Goal: Check status: Check status

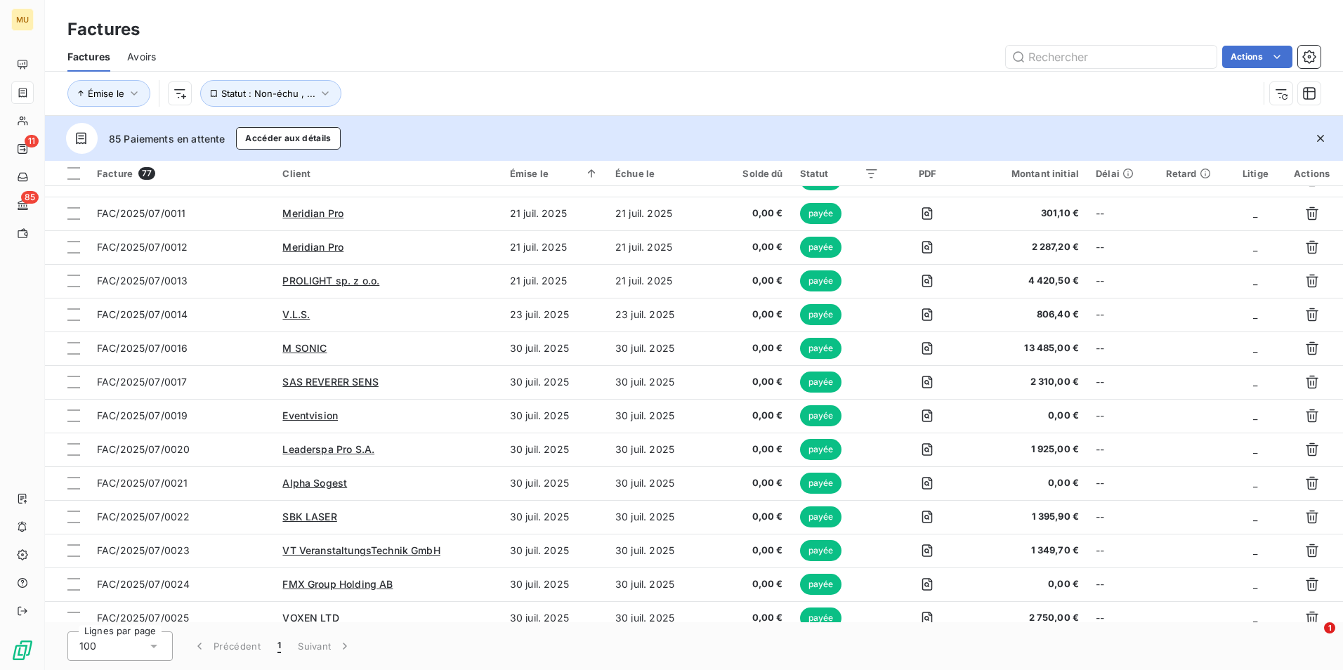
scroll to position [1652, 0]
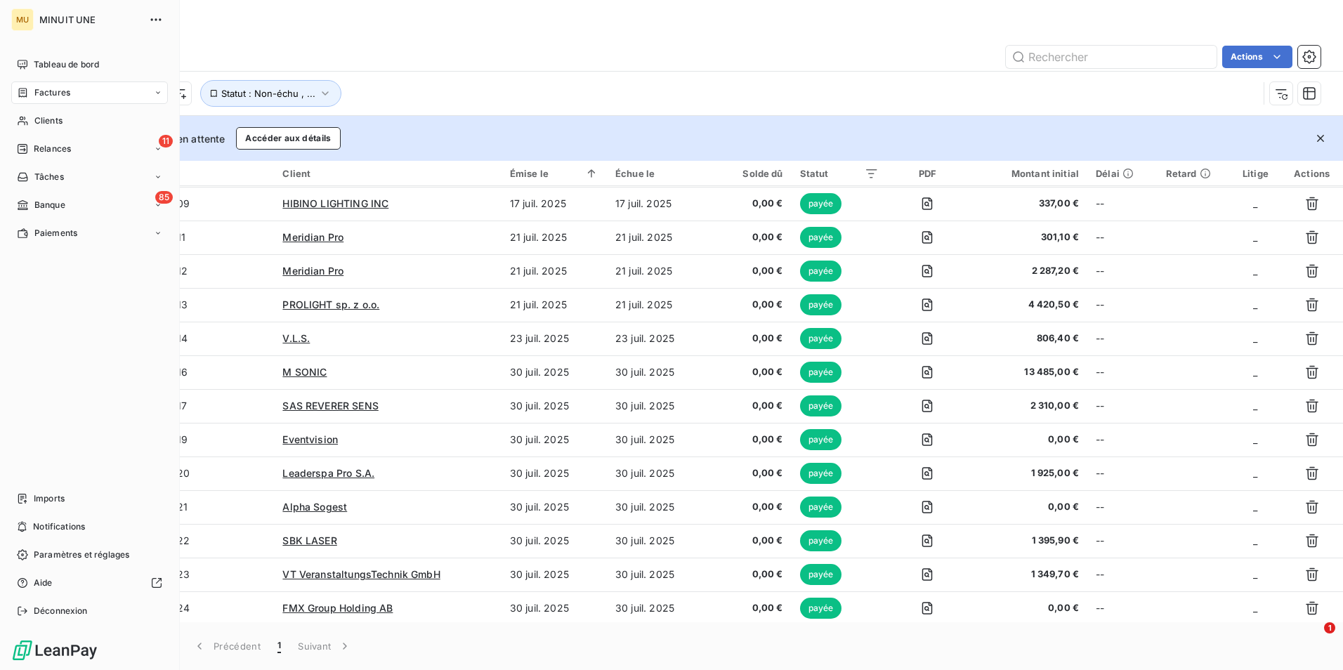
click at [40, 99] on div "Factures" at bounding box center [89, 93] width 157 height 22
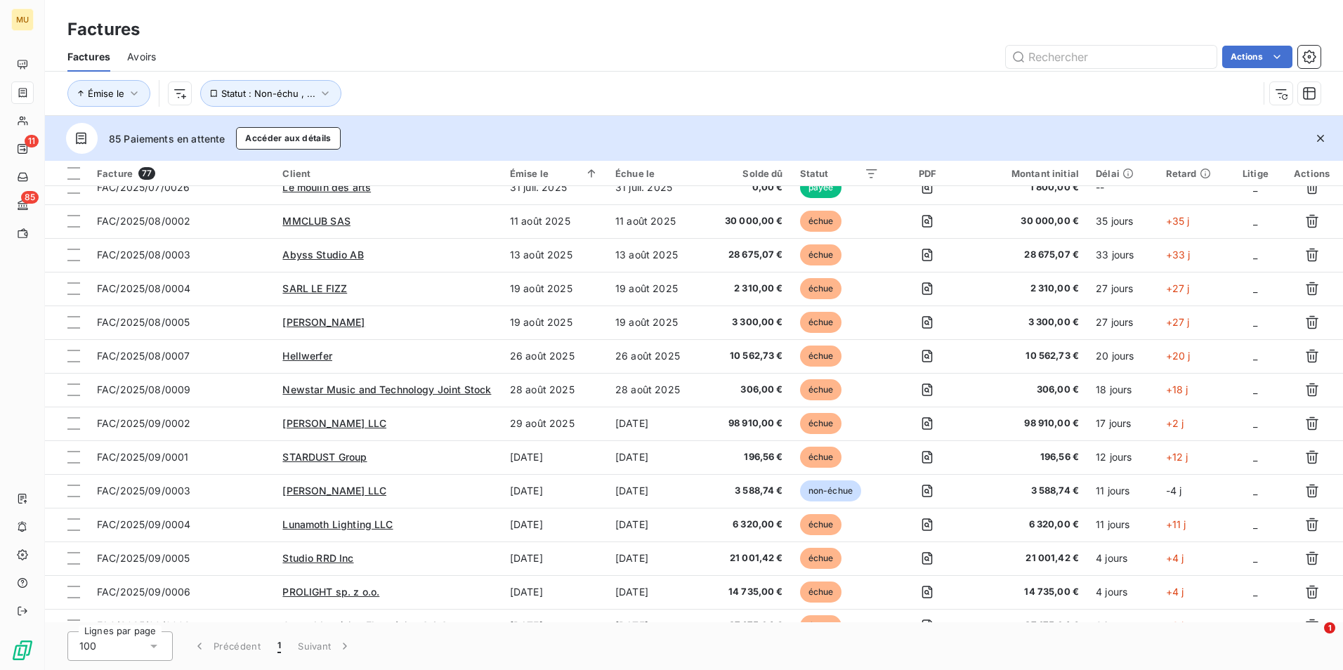
scroll to position [2161, 0]
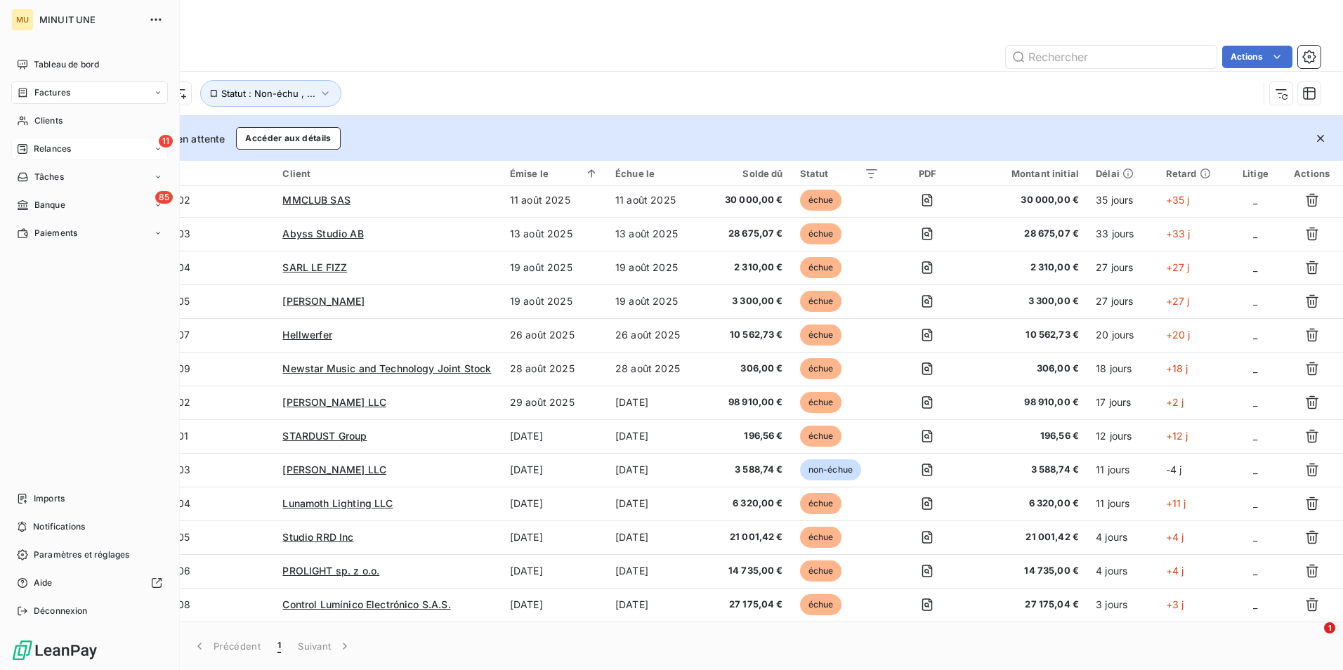
click at [21, 147] on icon at bounding box center [23, 149] width 10 height 10
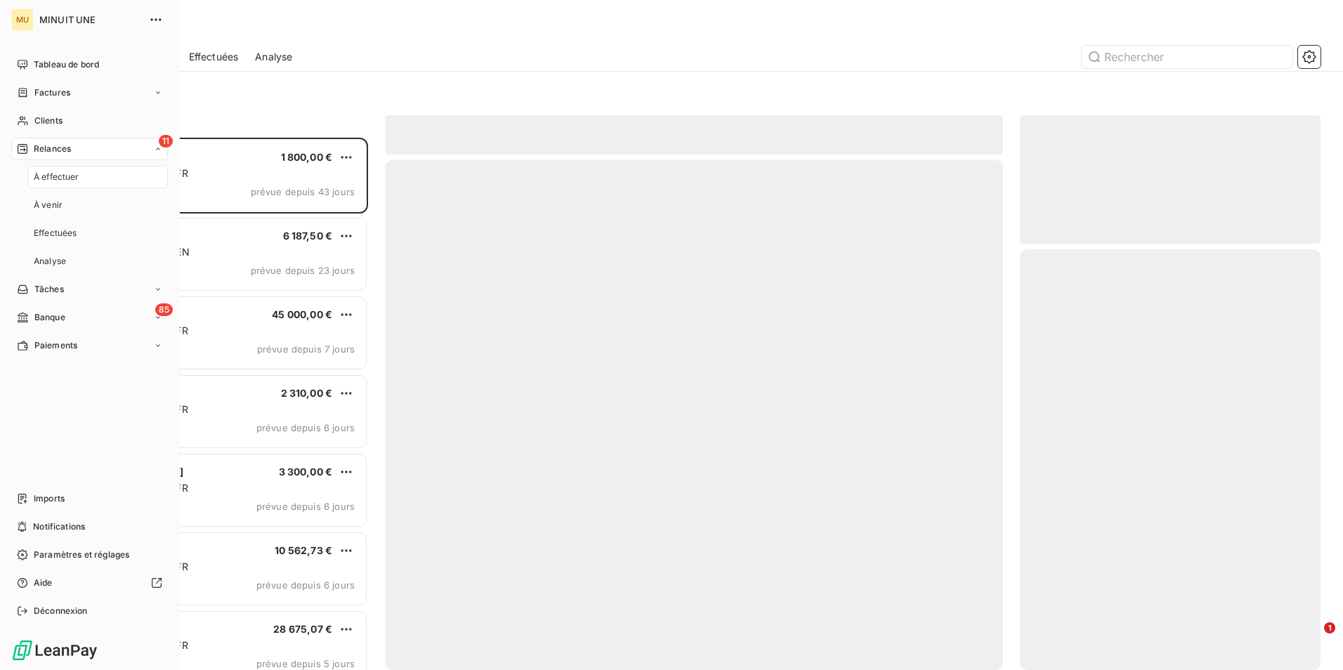
scroll to position [522, 290]
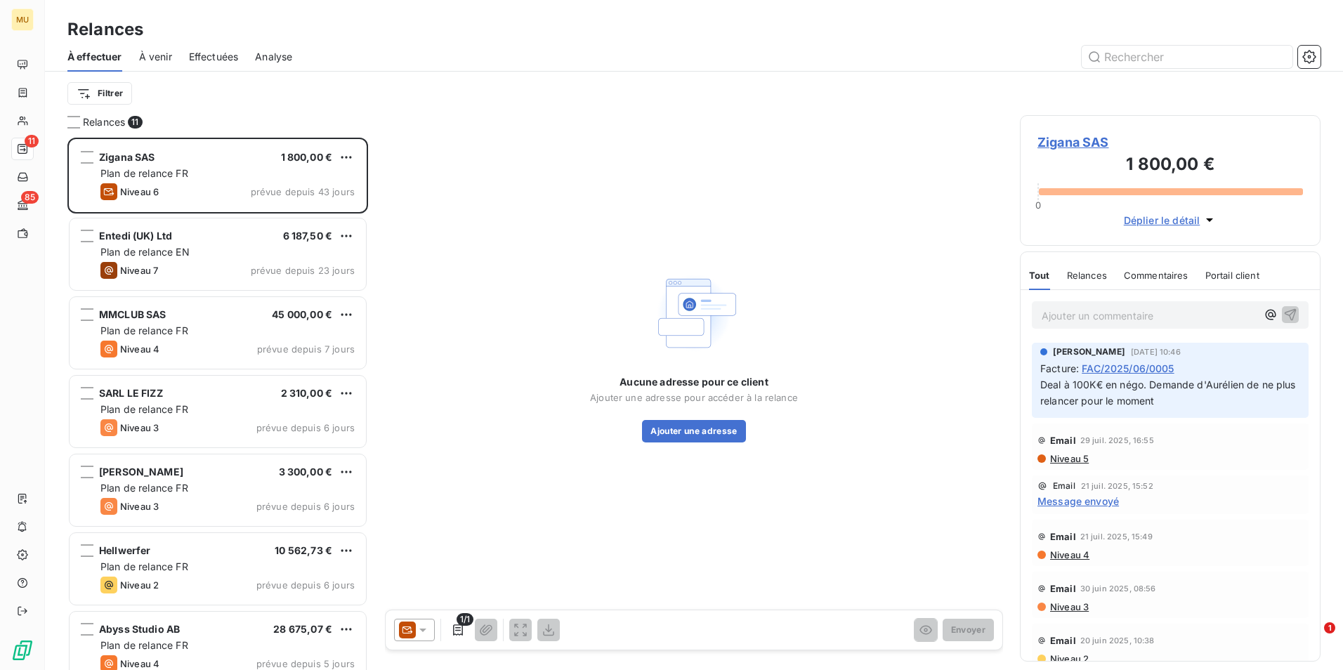
click at [209, 60] on span "Effectuées" at bounding box center [214, 57] width 50 height 14
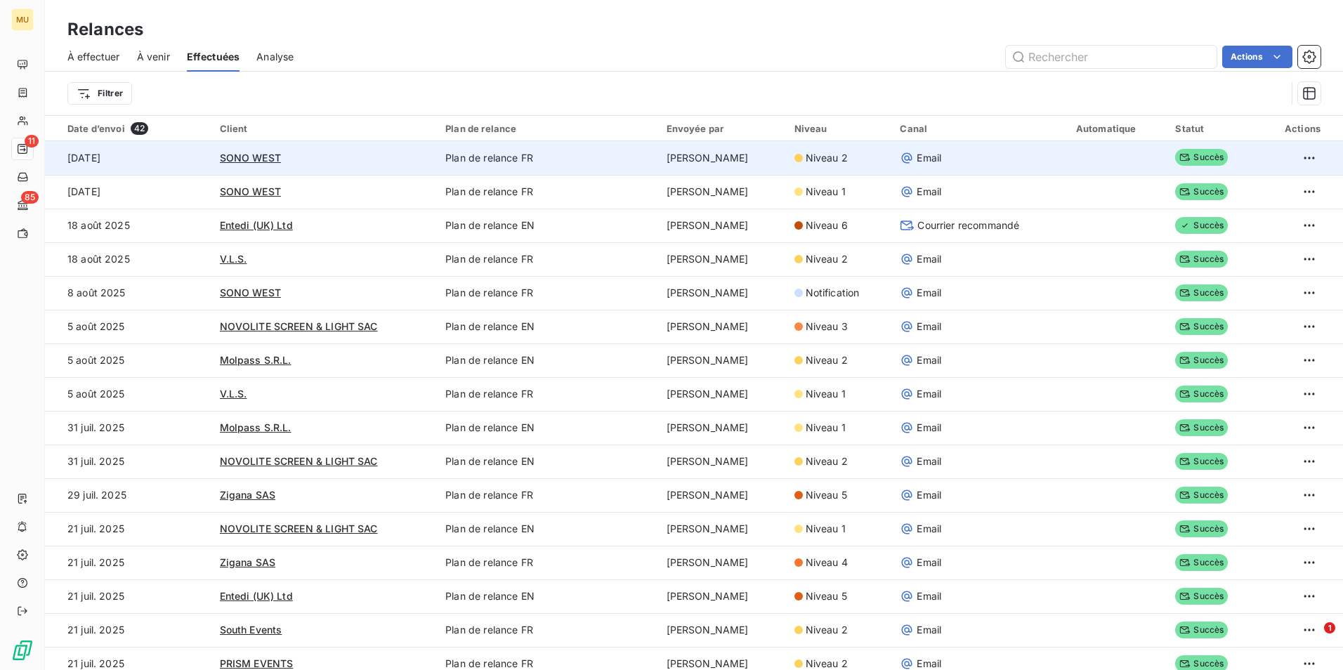
click at [360, 152] on div "SONO WEST" at bounding box center [324, 158] width 209 height 14
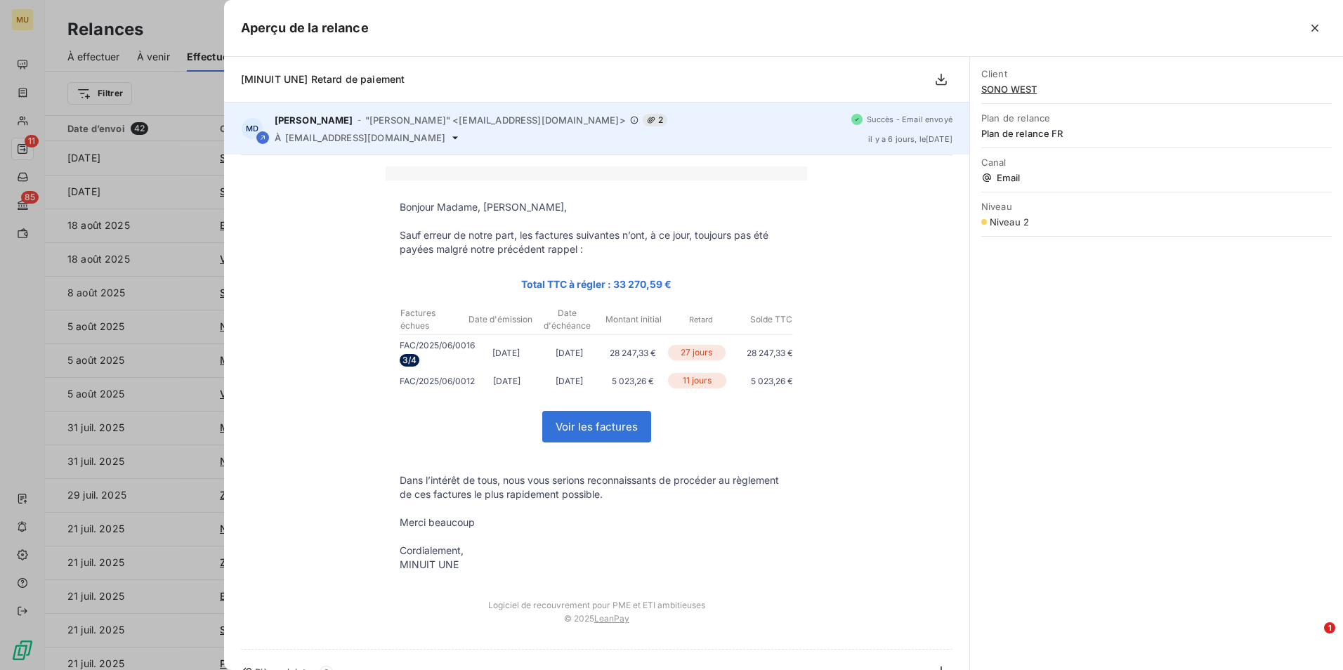
click at [450, 136] on icon at bounding box center [455, 137] width 11 height 11
click at [407, 142] on span "[EMAIL_ADDRESS][DOMAIN_NAME]" at bounding box center [365, 137] width 160 height 11
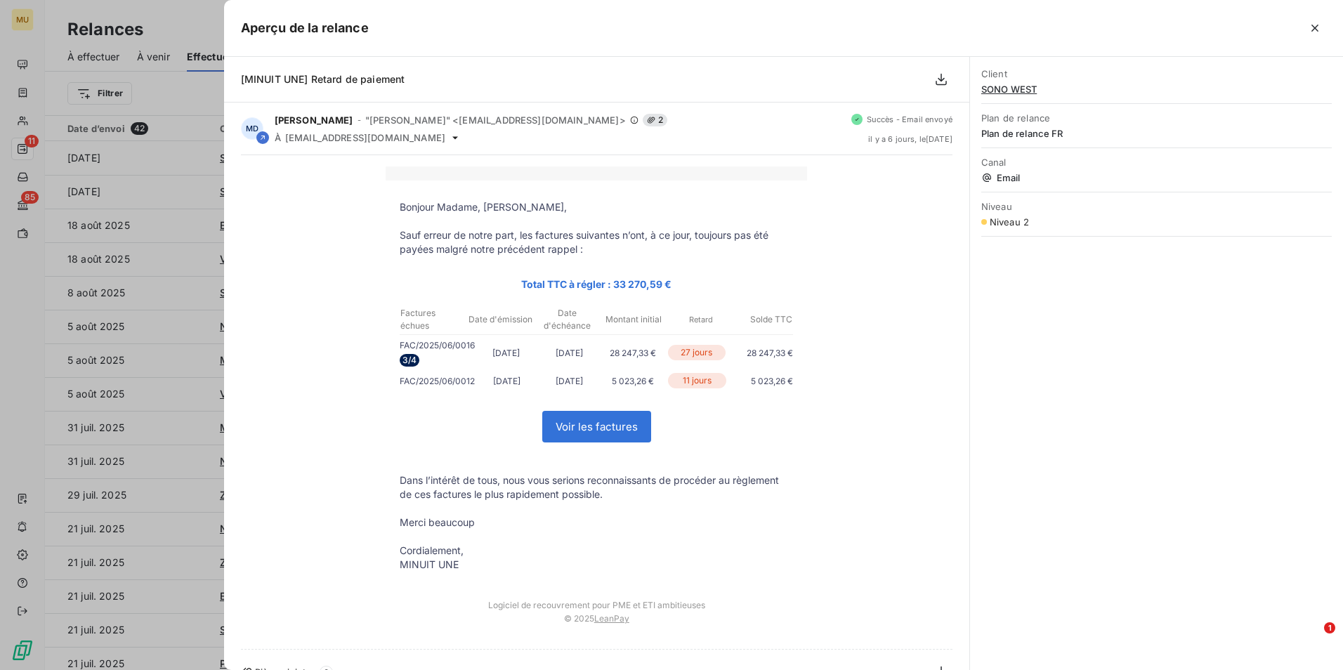
click at [190, 180] on div at bounding box center [671, 335] width 1343 height 670
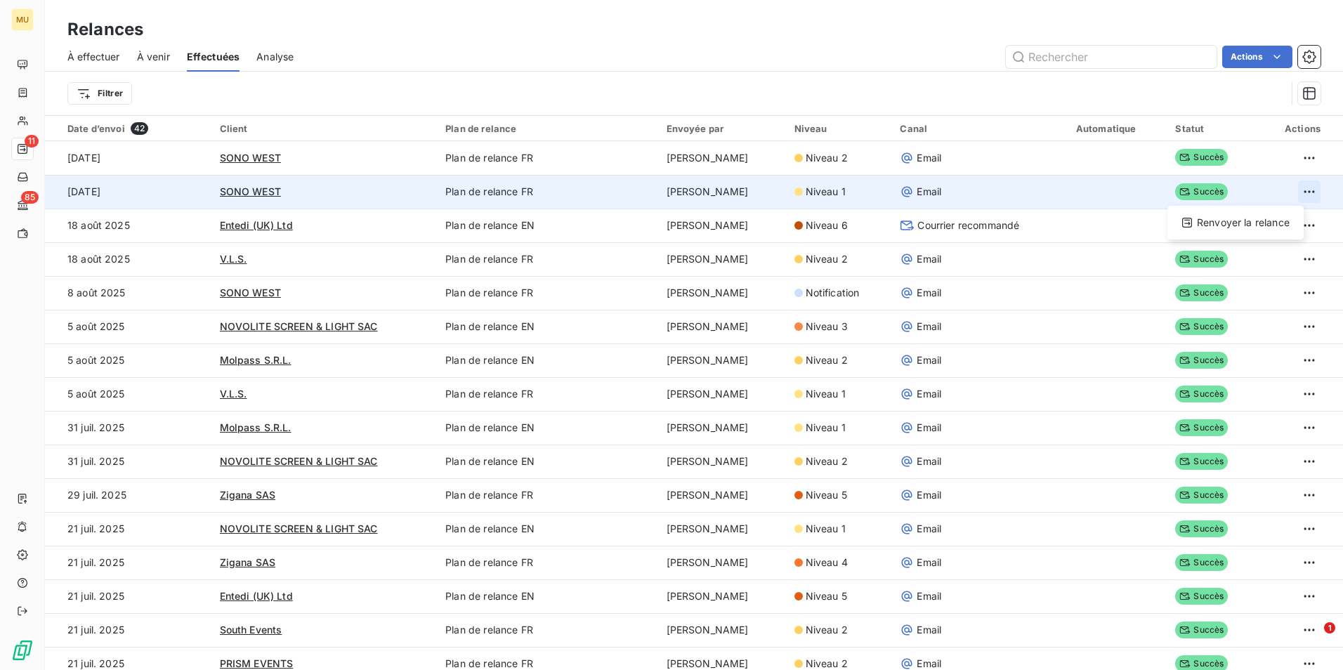
click at [1285, 196] on html "MU 11 85 Relances À effectuer À venir Effectuées Analyse Actions Filtrer Date d…" at bounding box center [671, 335] width 1343 height 670
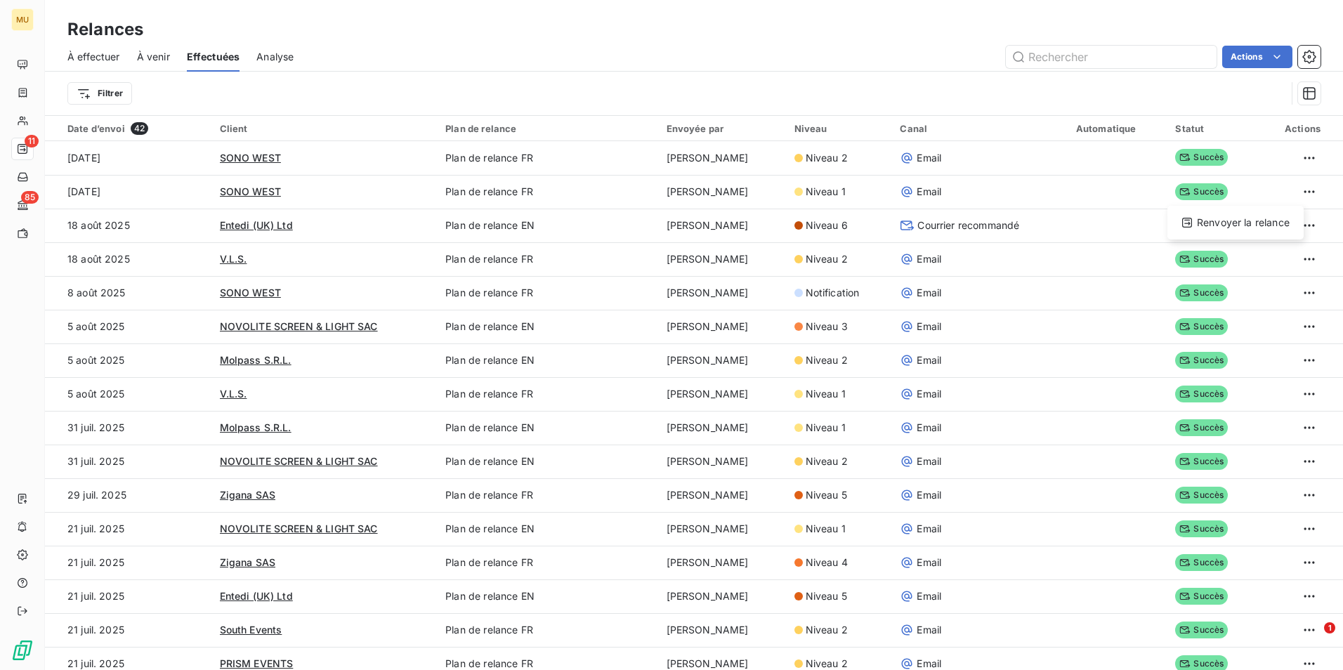
click at [488, 91] on html "MU 11 85 Relances À effectuer À venir Effectuées Analyse Actions Filtrer Date d…" at bounding box center [671, 335] width 1343 height 670
